Goal: Navigation & Orientation: Find specific page/section

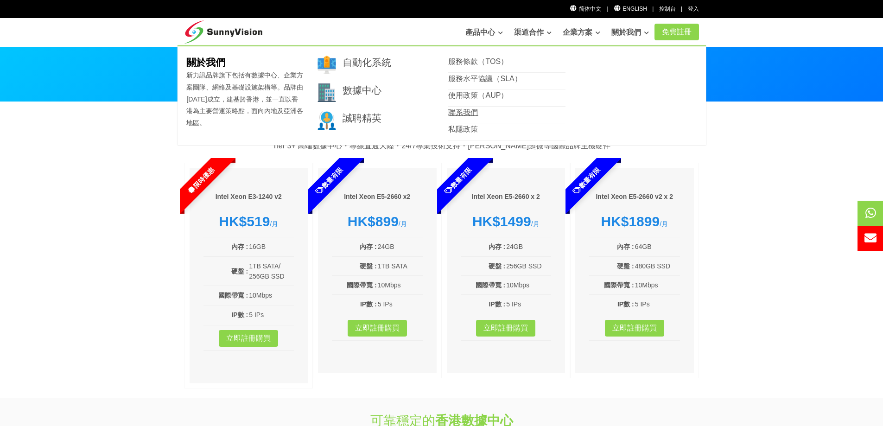
click at [469, 109] on link "聯系我們" at bounding box center [463, 112] width 30 height 8
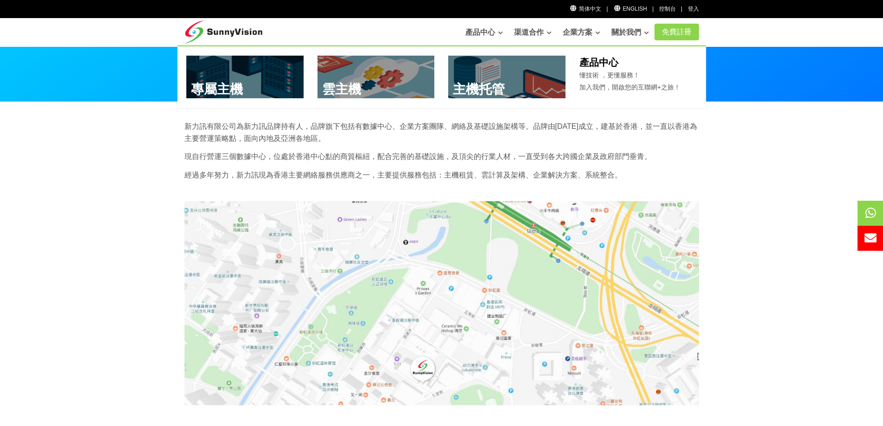
click at [278, 86] on link at bounding box center [244, 77] width 117 height 43
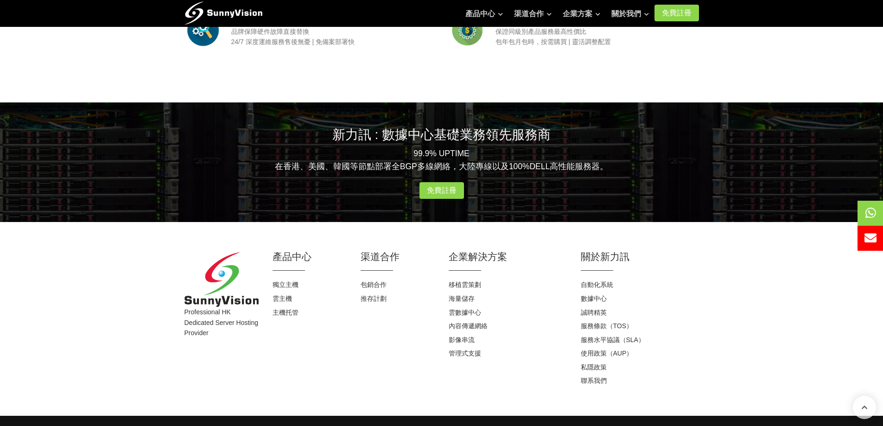
scroll to position [1176, 0]
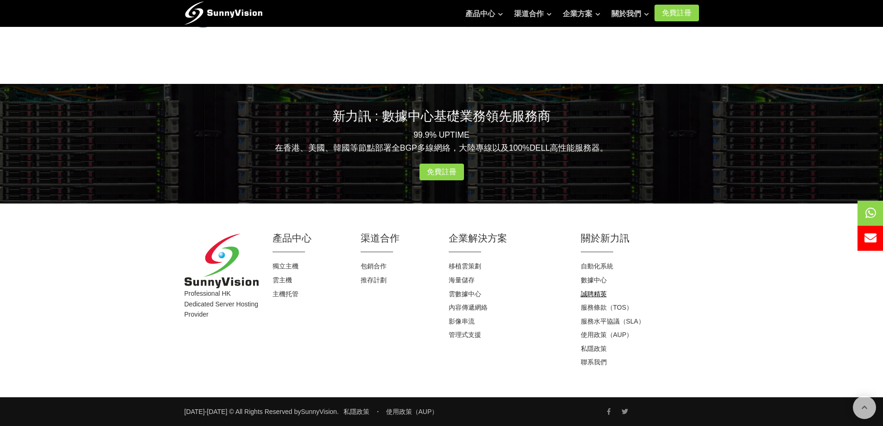
click at [601, 294] on link "誠聘精英" at bounding box center [594, 293] width 26 height 7
